Goal: Task Accomplishment & Management: Complete application form

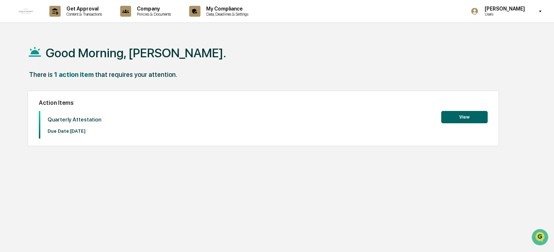
click at [465, 111] on button "View" at bounding box center [464, 117] width 46 height 12
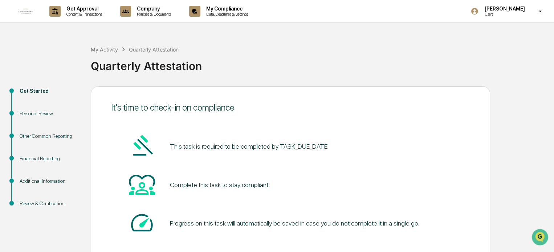
scroll to position [40, 0]
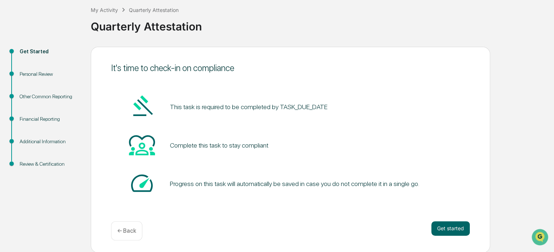
click at [452, 226] on button "Get started" at bounding box center [450, 228] width 38 height 15
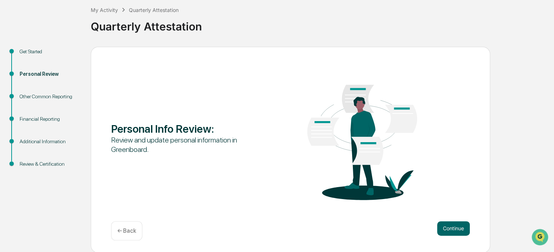
click at [449, 227] on button "Continue" at bounding box center [453, 228] width 33 height 15
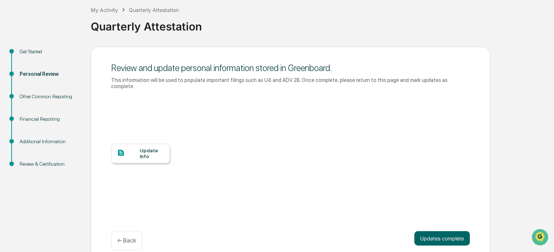
click at [133, 149] on div at bounding box center [128, 153] width 23 height 9
click at [438, 231] on button "Updates complete" at bounding box center [441, 238] width 55 height 15
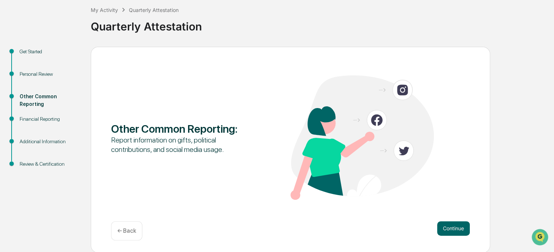
click at [453, 226] on button "Continue" at bounding box center [453, 228] width 33 height 15
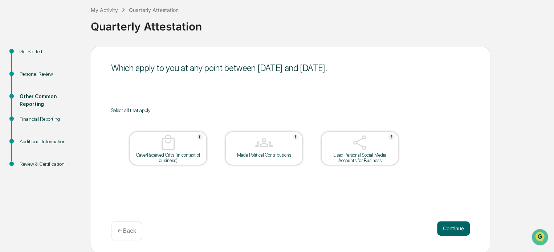
click at [448, 229] on button "Continue" at bounding box center [453, 228] width 33 height 15
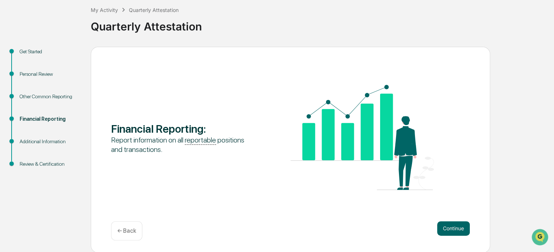
click at [453, 225] on button "Continue" at bounding box center [453, 228] width 33 height 15
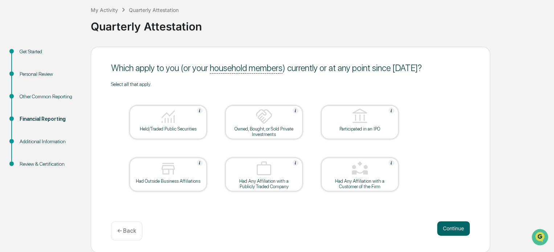
click at [441, 224] on button "Continue" at bounding box center [453, 228] width 33 height 15
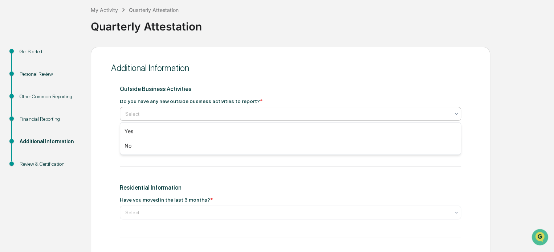
click at [289, 116] on div at bounding box center [287, 113] width 324 height 7
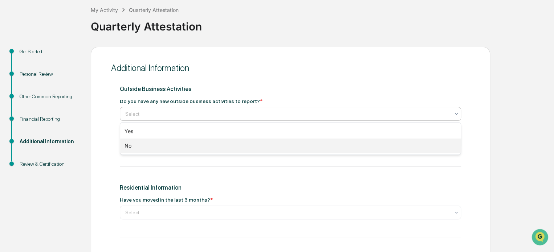
click at [233, 143] on div "No" at bounding box center [290, 146] width 340 height 15
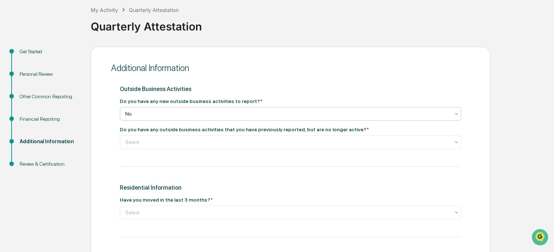
click at [232, 145] on div at bounding box center [287, 142] width 324 height 7
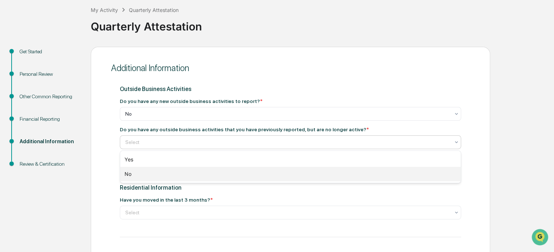
click at [217, 173] on div "No" at bounding box center [290, 174] width 340 height 15
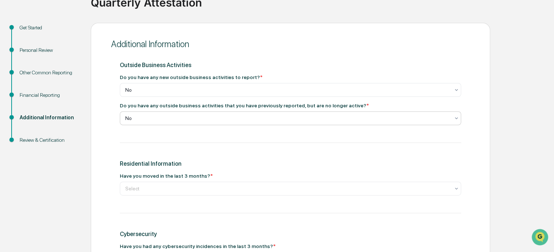
scroll to position [76, 0]
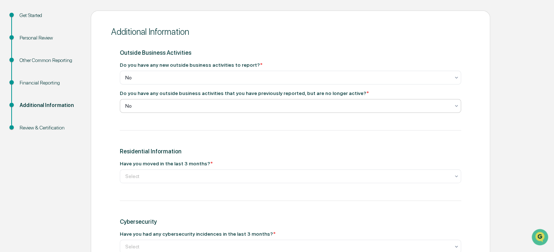
click at [217, 174] on div at bounding box center [287, 176] width 324 height 7
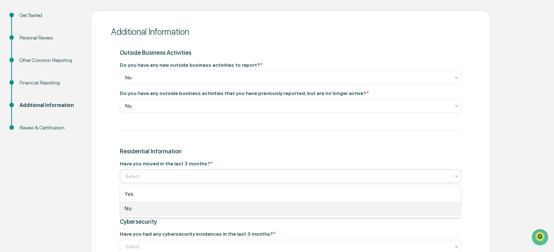
click at [190, 209] on div "No" at bounding box center [290, 208] width 340 height 15
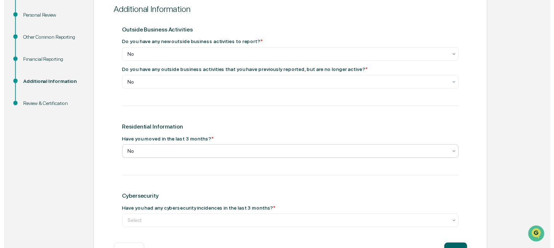
scroll to position [126, 0]
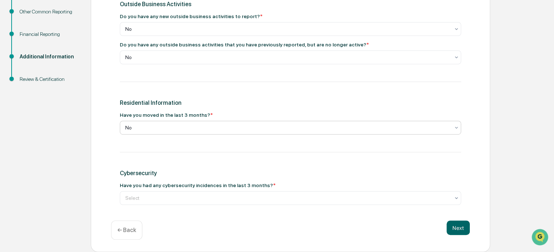
click at [212, 196] on div at bounding box center [287, 197] width 324 height 7
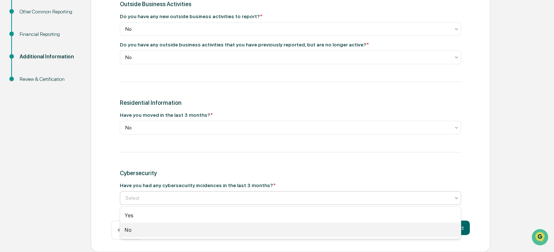
click at [192, 226] on div "No" at bounding box center [290, 230] width 340 height 15
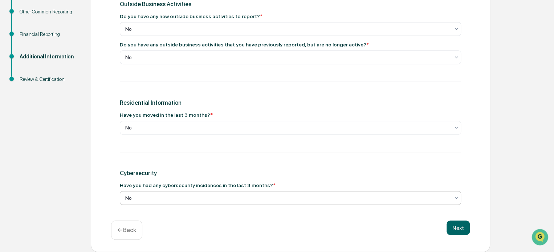
click at [463, 230] on button "Next" at bounding box center [457, 228] width 23 height 15
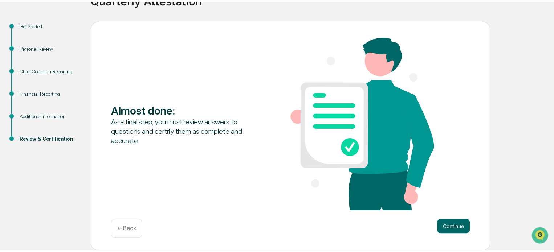
scroll to position [62, 0]
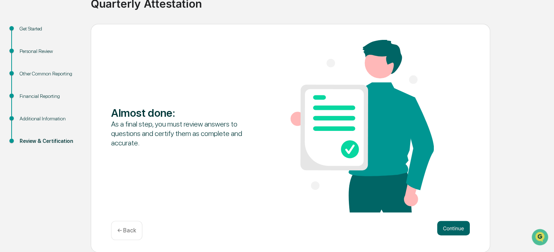
click at [462, 229] on button "Continue" at bounding box center [453, 228] width 33 height 15
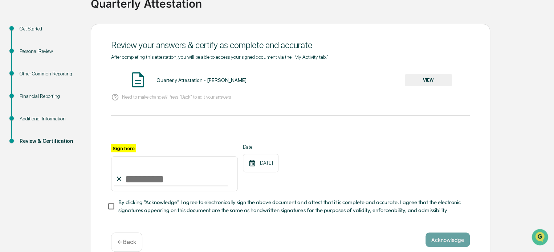
click at [133, 185] on input "Sign here" at bounding box center [174, 173] width 127 height 35
type input "**********"
click at [449, 247] on button "Acknowledge" at bounding box center [447, 240] width 44 height 15
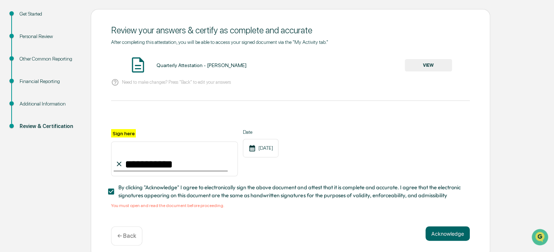
scroll to position [86, 0]
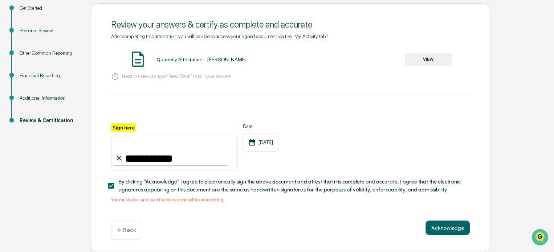
click at [432, 53] on button "VIEW" at bounding box center [427, 59] width 47 height 12
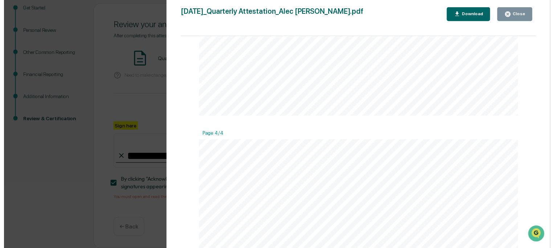
scroll to position [1703, 0]
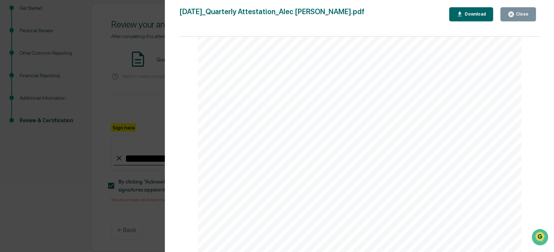
drag, startPoint x: 538, startPoint y: 75, endPoint x: 3, endPoint y: 13, distance: 539.4
click at [516, 9] on button "Close" at bounding box center [518, 14] width 36 height 14
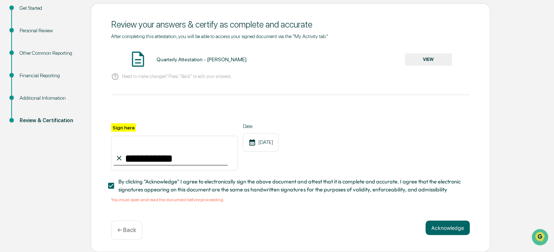
click at [443, 224] on button "Acknowledge" at bounding box center [447, 228] width 44 height 15
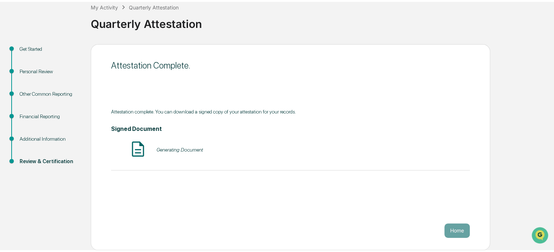
scroll to position [40, 0]
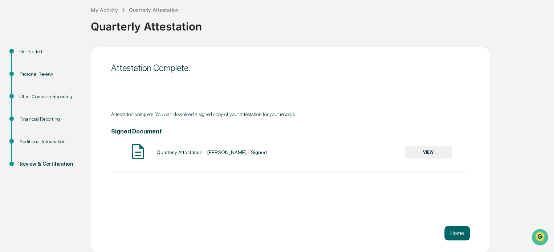
click at [458, 225] on div "Attestation Complete. Attestation complete. You can download a signed copy of y…" at bounding box center [290, 150] width 399 height 206
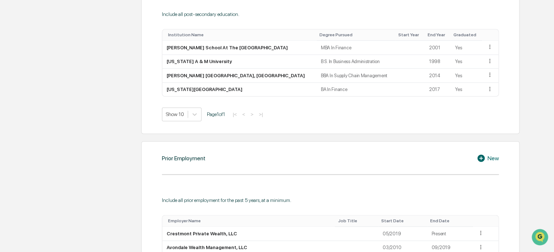
scroll to position [435, 0]
